Goal: Information Seeking & Learning: Check status

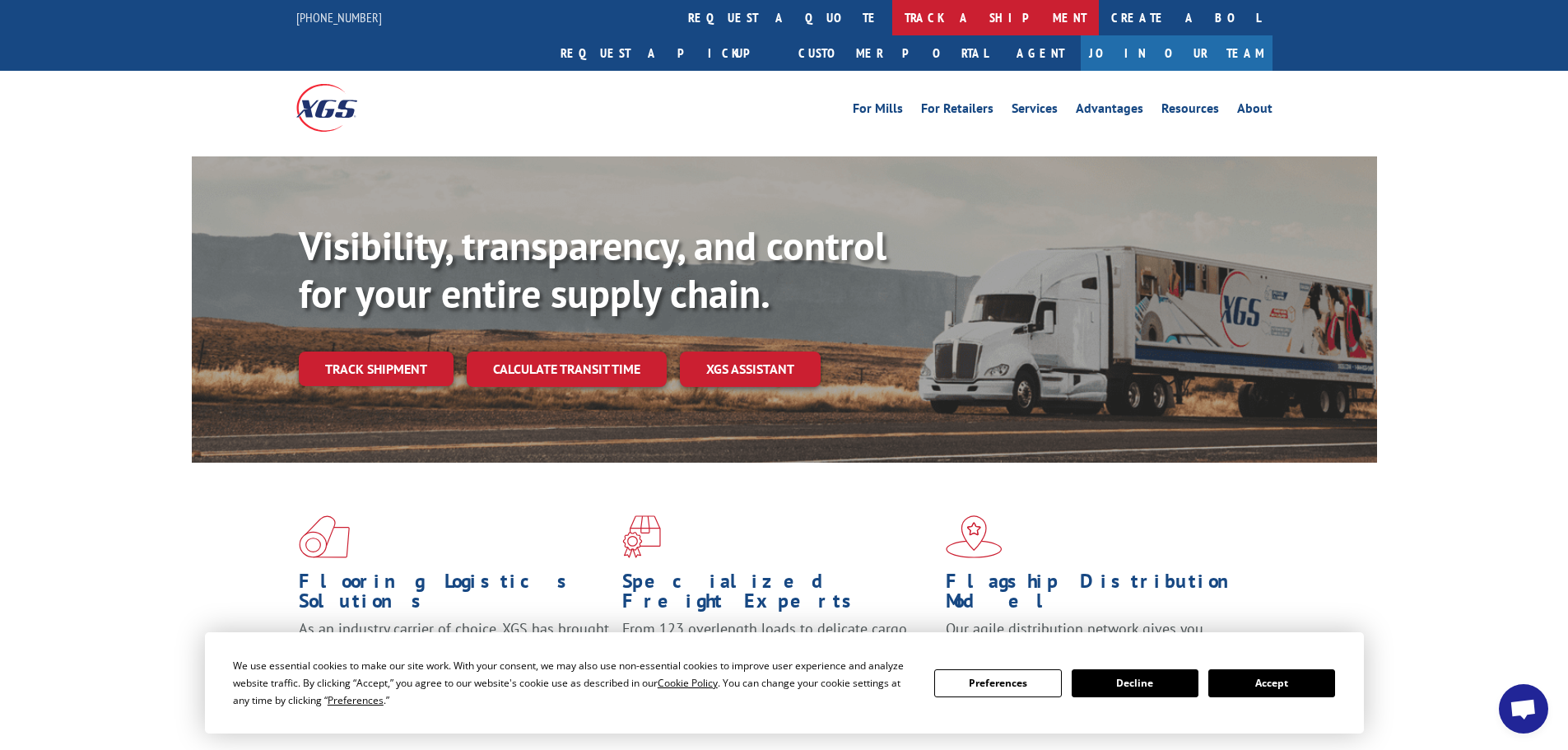
click at [892, 15] on link "track a shipment" at bounding box center [995, 18] width 207 height 36
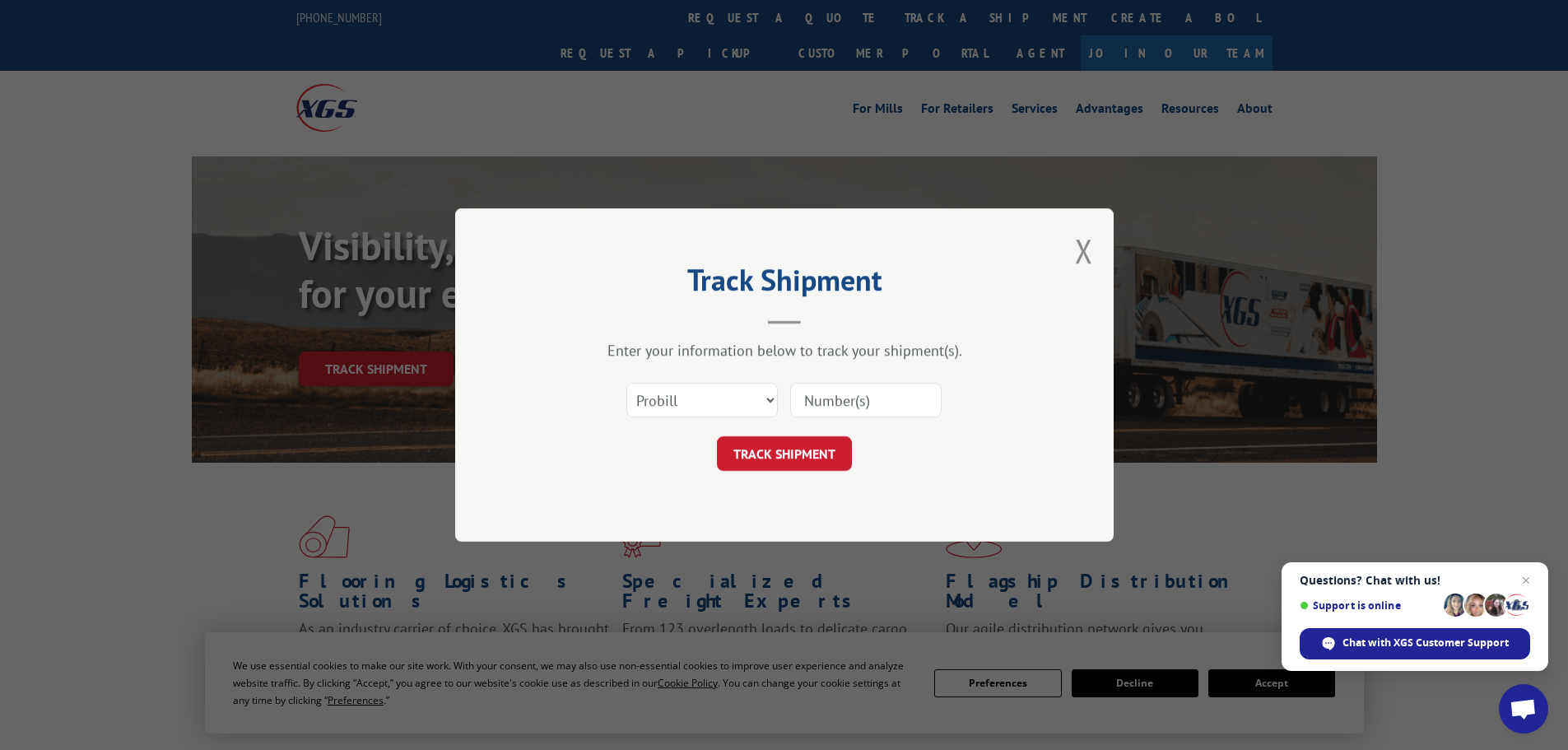
click at [881, 400] on input at bounding box center [866, 400] width 152 height 35
paste input "16755135"
type input "16755135"
click at [717, 436] on button "TRACK SHIPMENT" at bounding box center [784, 453] width 135 height 35
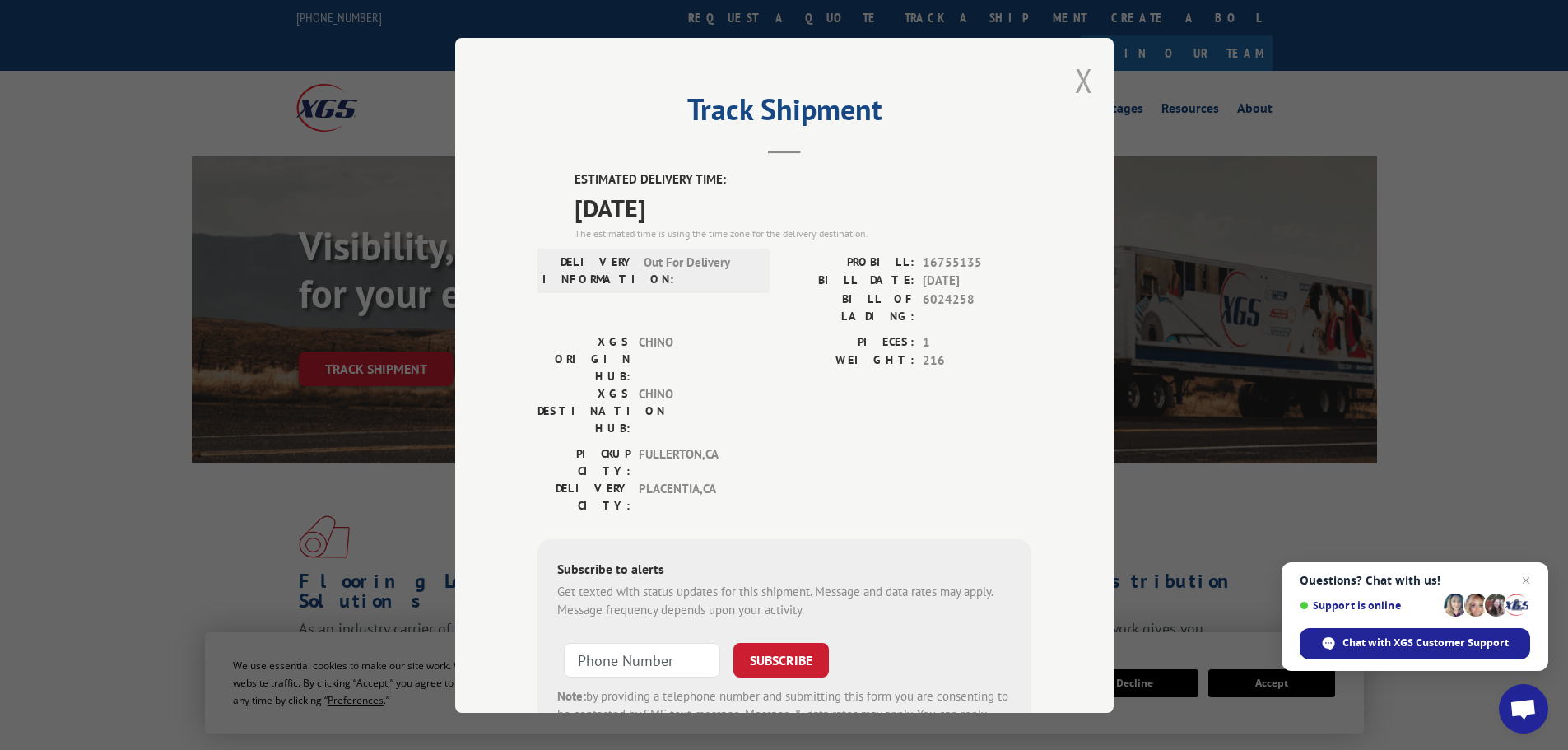
click at [1081, 81] on button "Close modal" at bounding box center [1083, 80] width 18 height 43
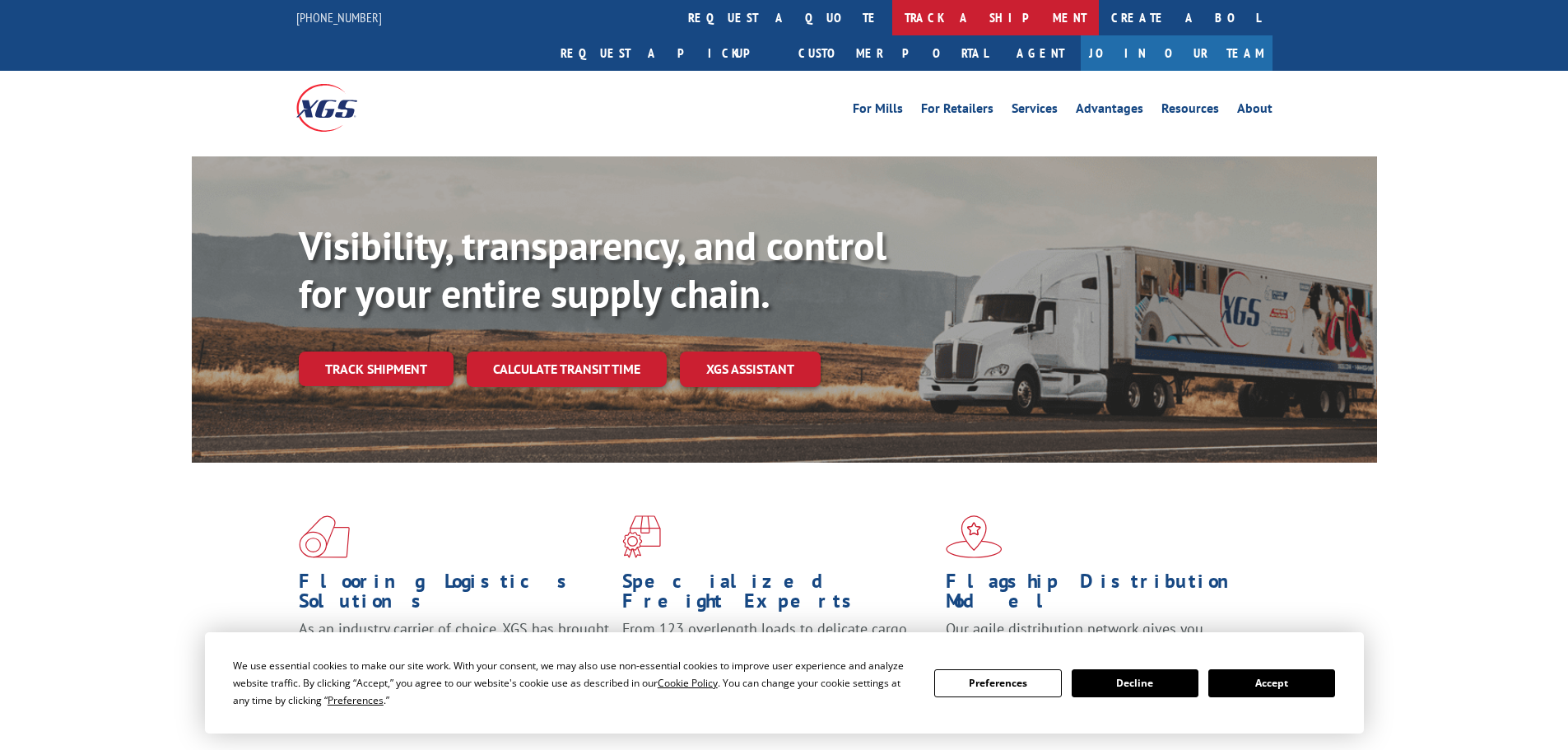
click at [892, 12] on link "track a shipment" at bounding box center [995, 18] width 207 height 36
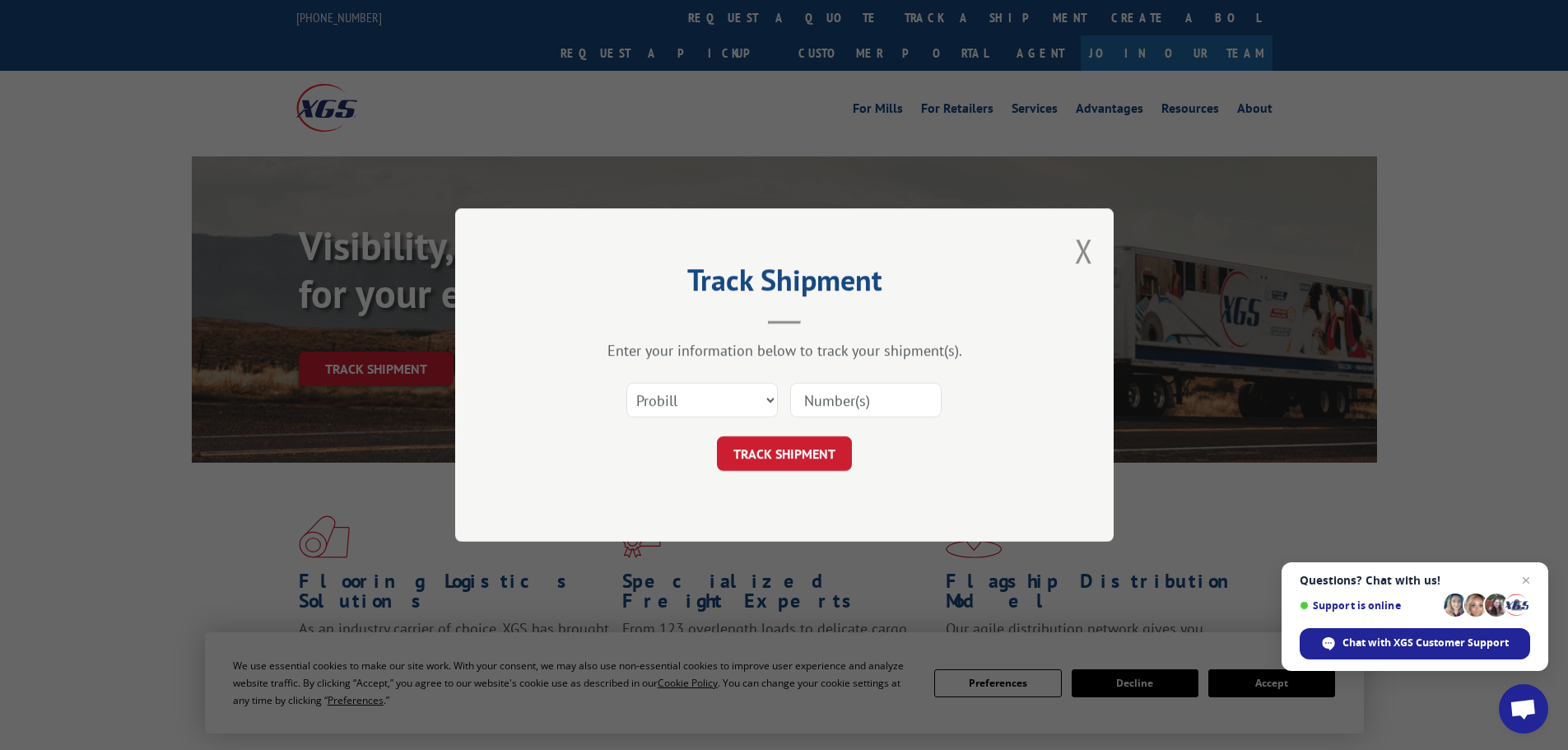
click at [867, 398] on input at bounding box center [866, 400] width 152 height 35
paste input "16755135"
type input "16755135"
click at [717, 436] on button "TRACK SHIPMENT" at bounding box center [784, 453] width 135 height 35
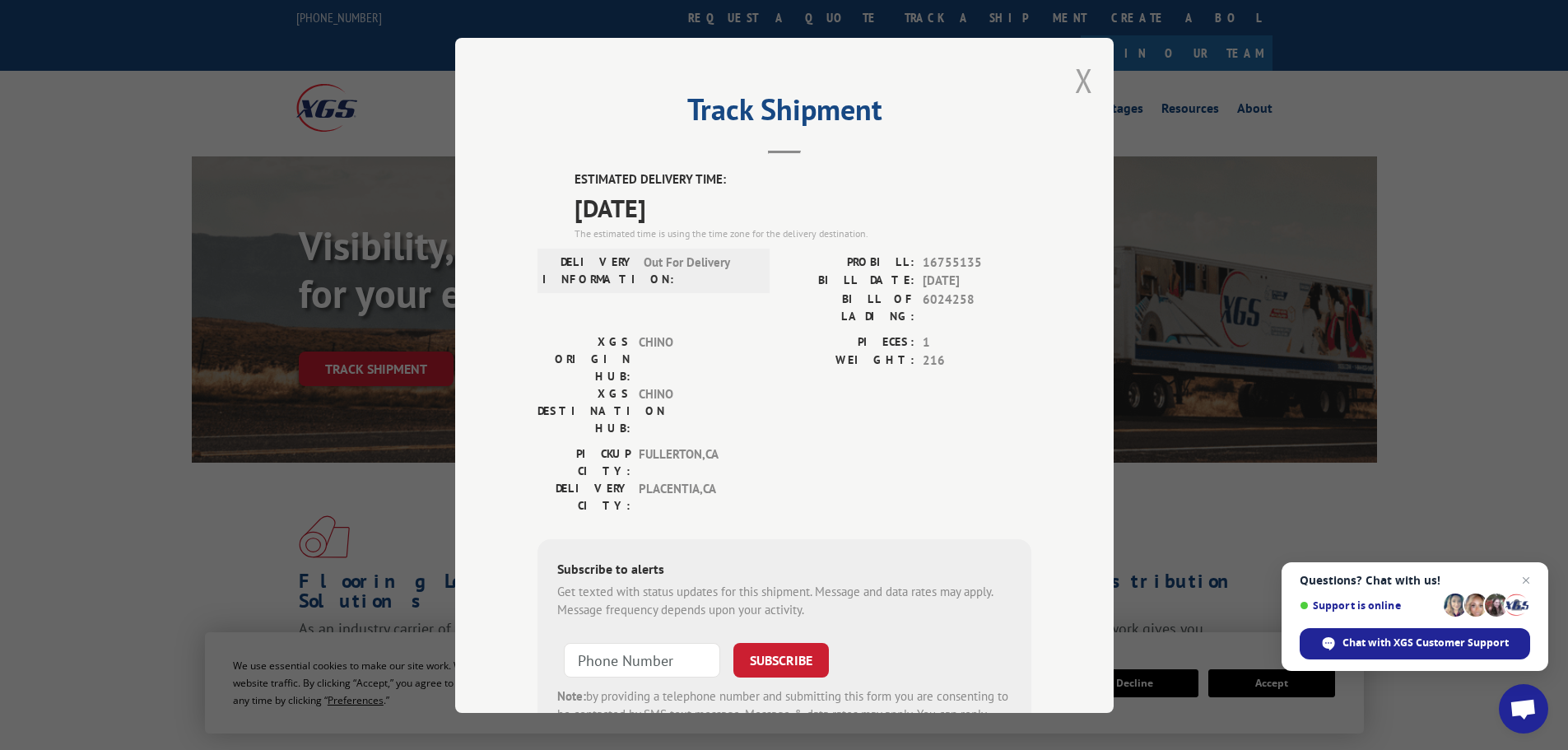
click at [1076, 75] on button "Close modal" at bounding box center [1083, 80] width 18 height 43
